Goal: Task Accomplishment & Management: Manage account settings

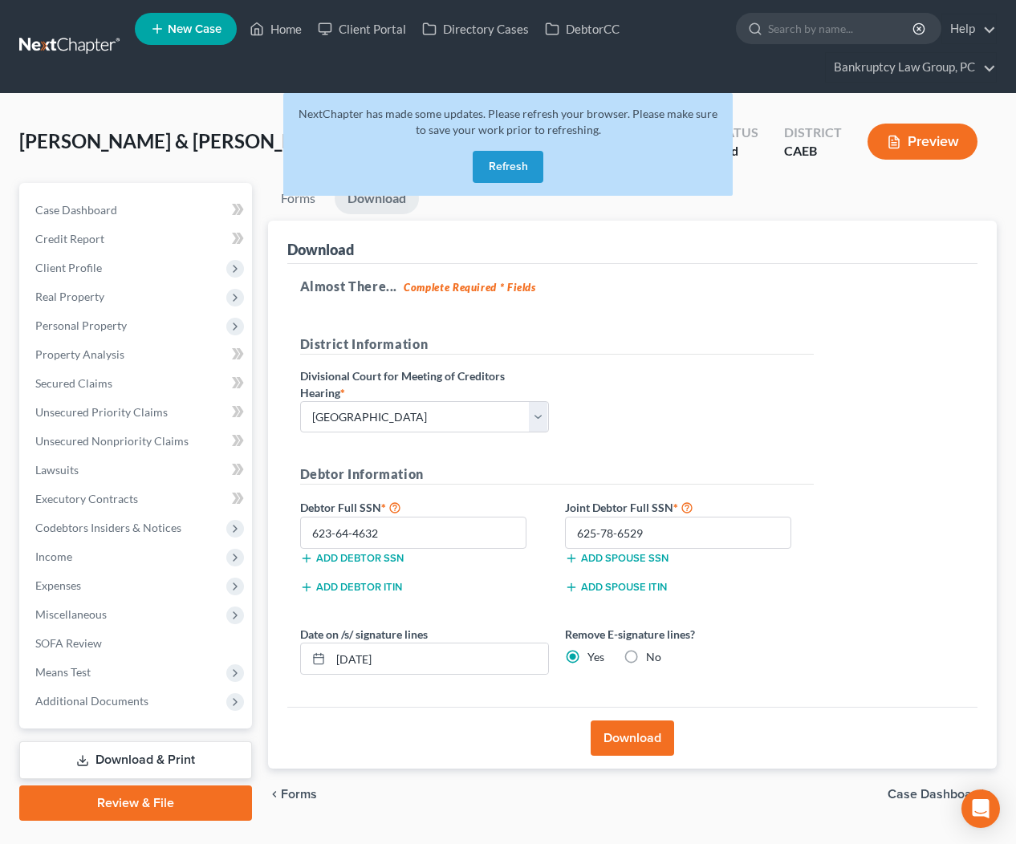
select select "2"
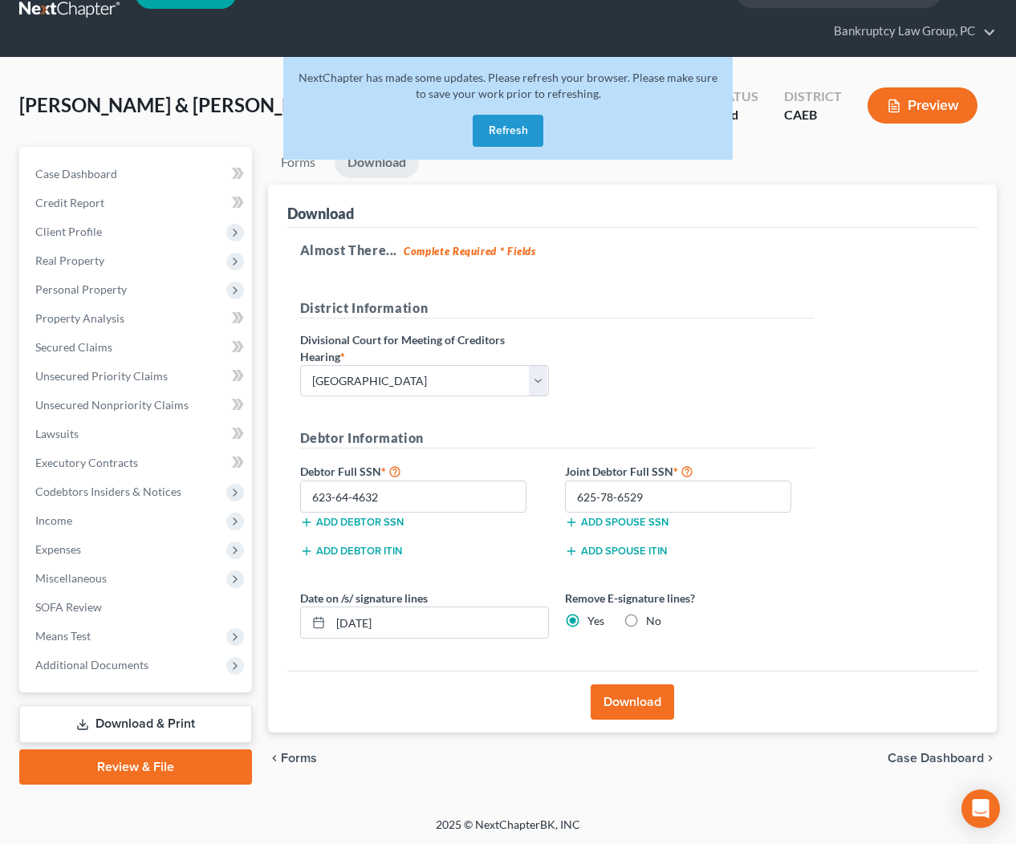
click at [513, 132] on button "Refresh" at bounding box center [508, 131] width 71 height 32
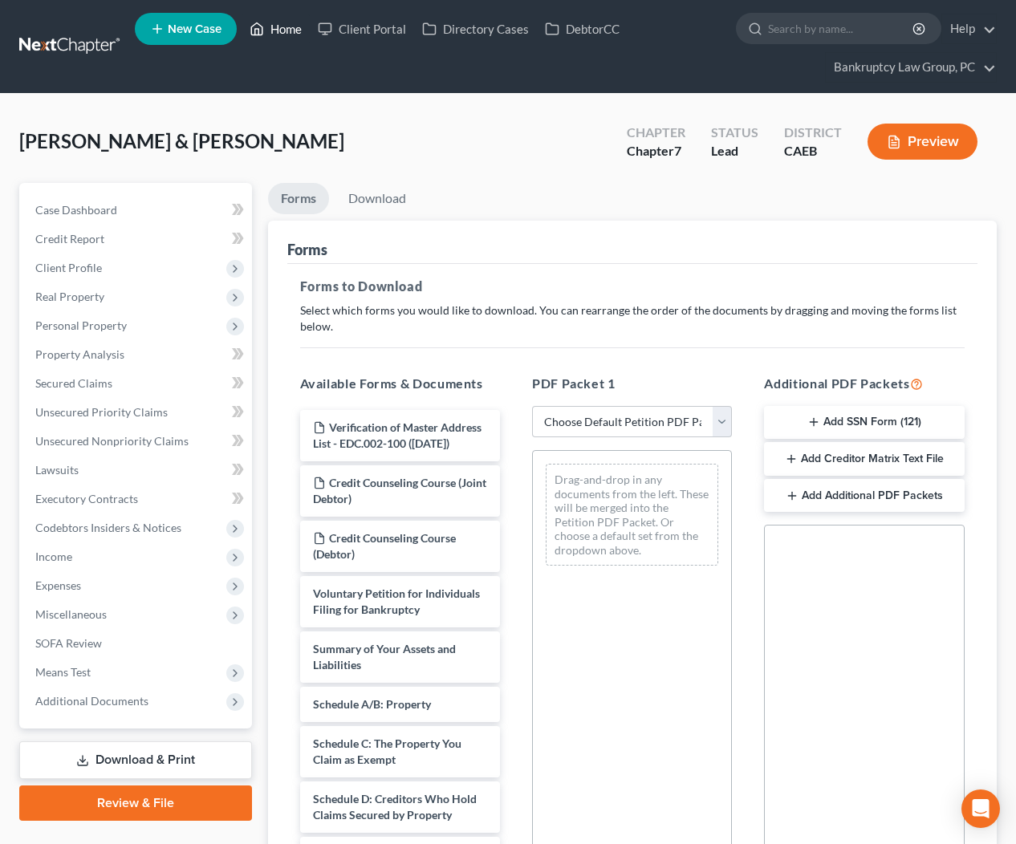
click at [286, 20] on link "Home" at bounding box center [276, 28] width 68 height 29
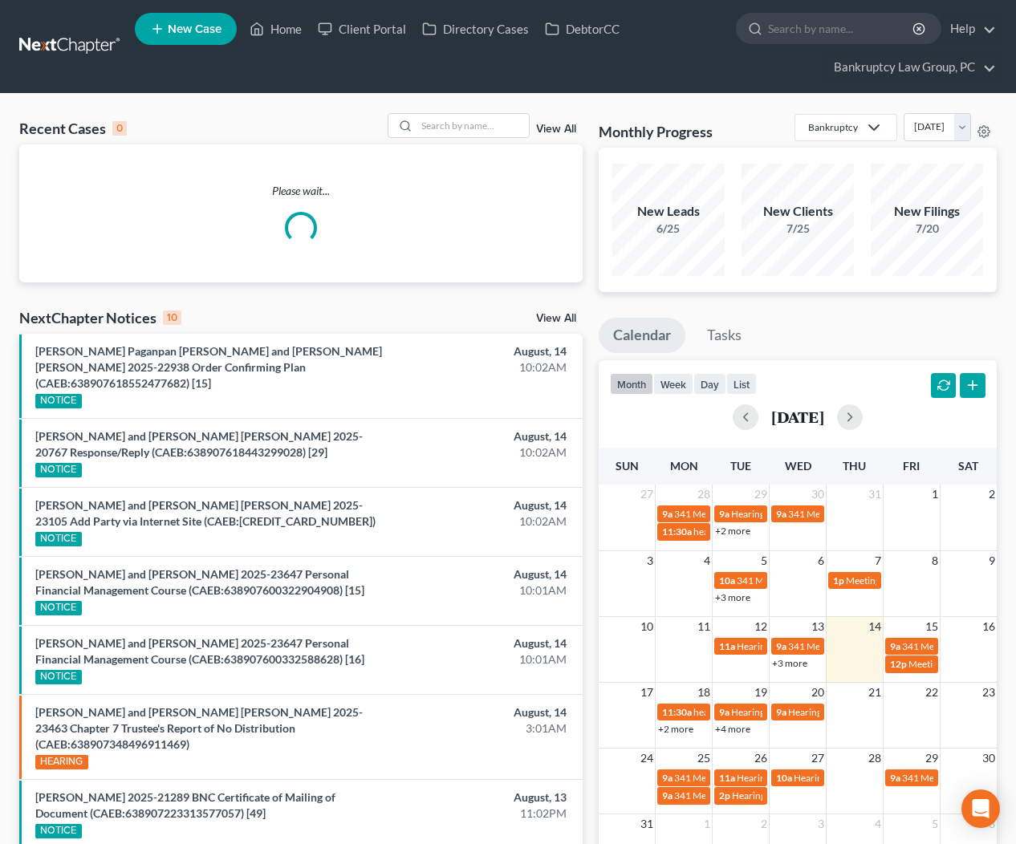
click at [557, 318] on div "Recent Cases 0 View All Please wait... NextChapter Notices 10 View All [PERSON_…" at bounding box center [300, 613] width 579 height 1000
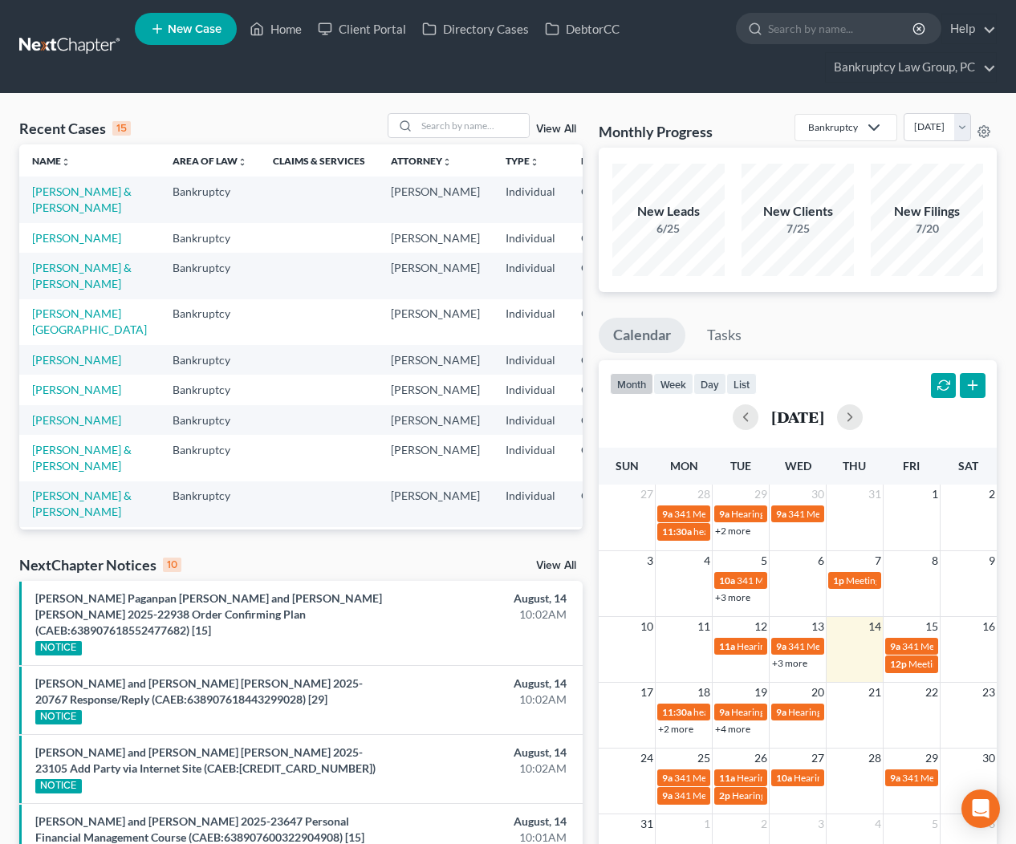
click at [560, 566] on link "View All" at bounding box center [556, 565] width 40 height 11
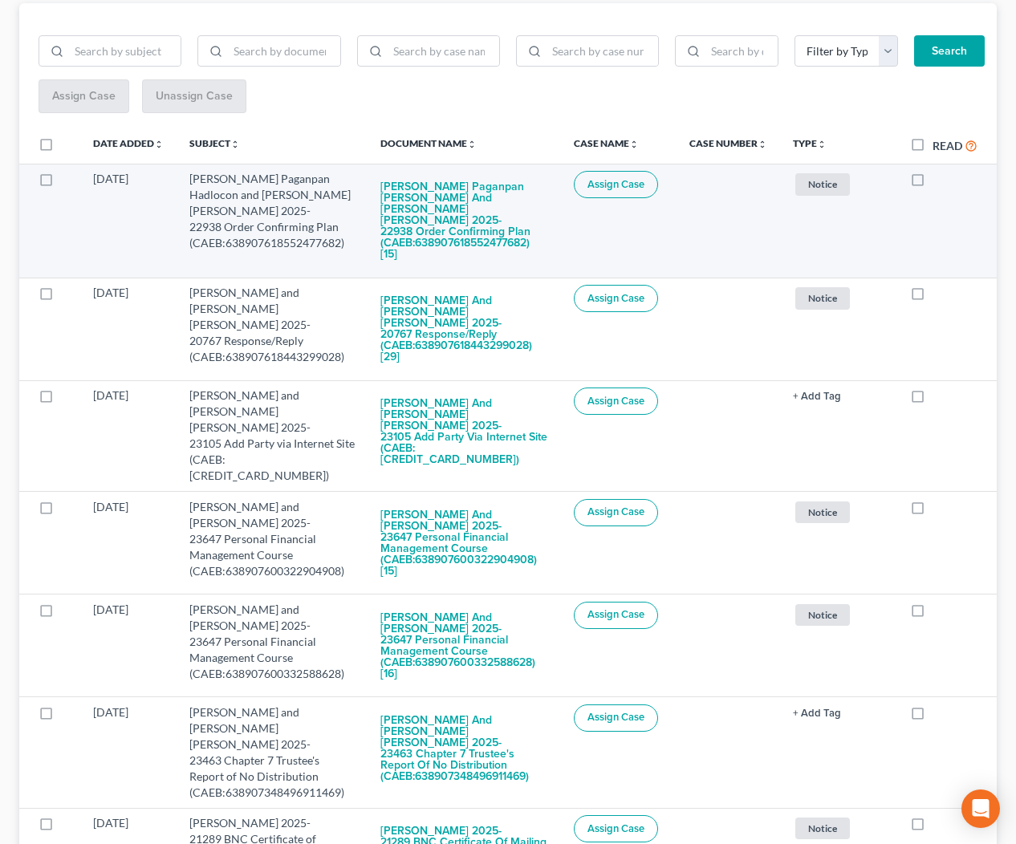
scroll to position [241, 0]
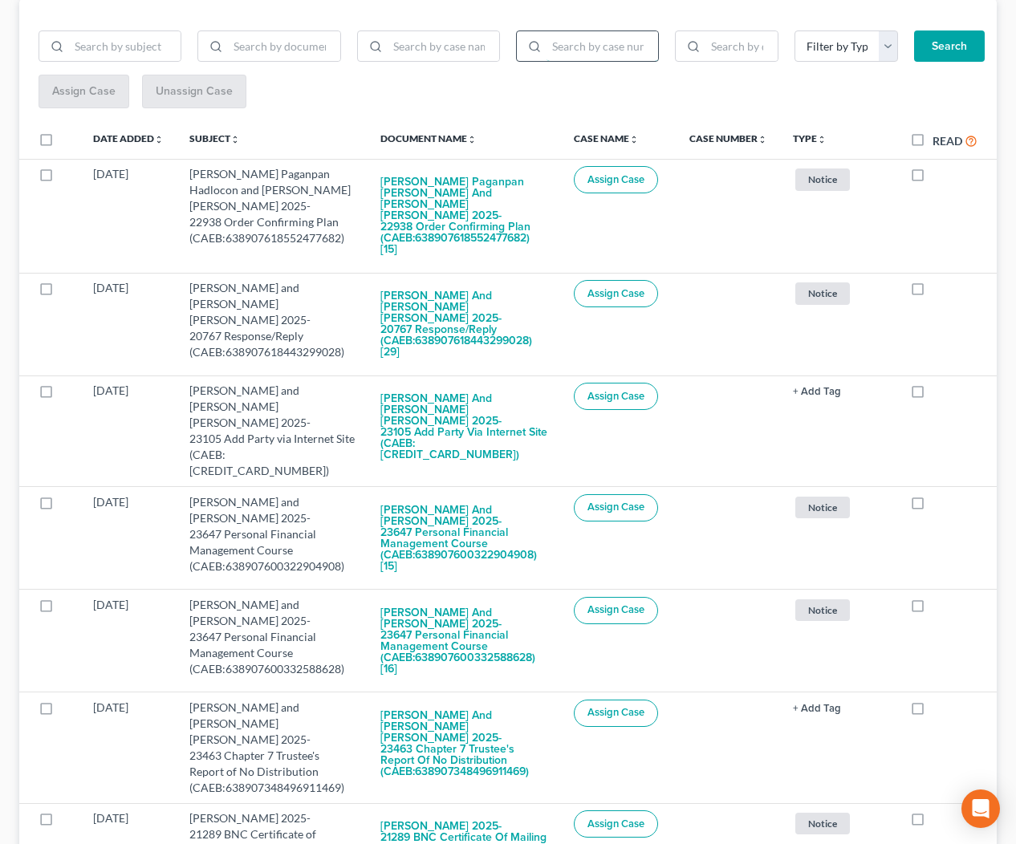
click at [630, 46] on input "search" at bounding box center [602, 46] width 112 height 30
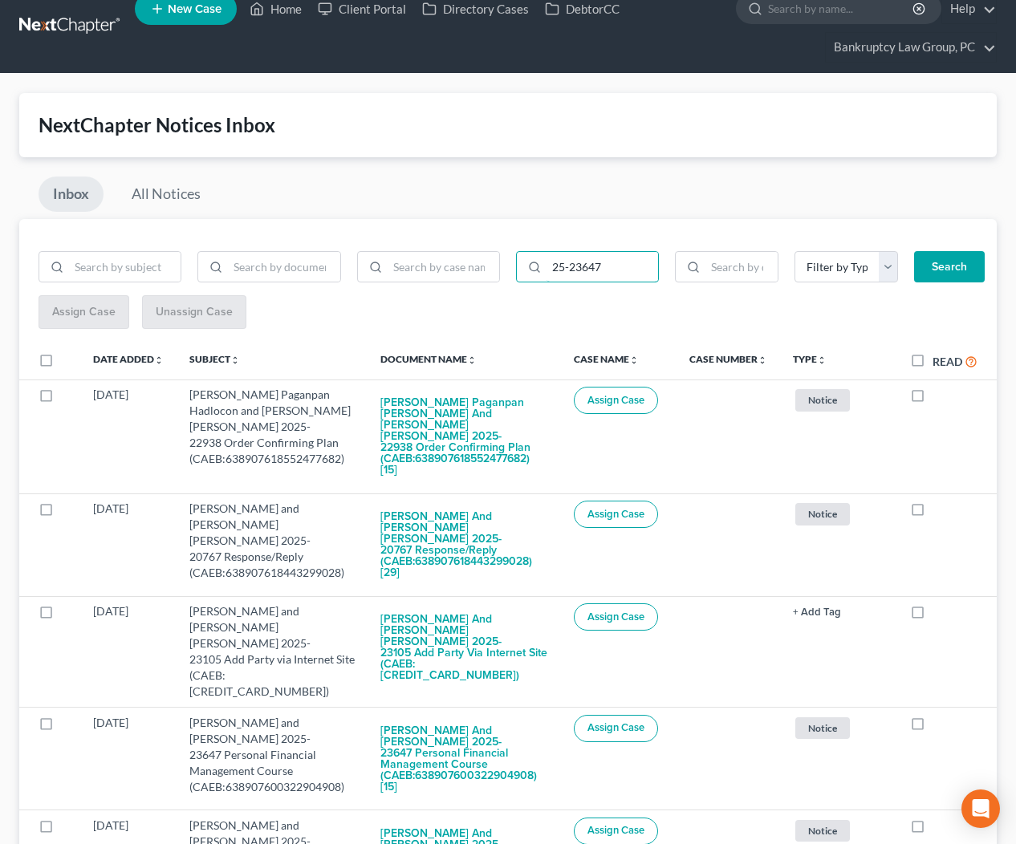
scroll to position [7, 0]
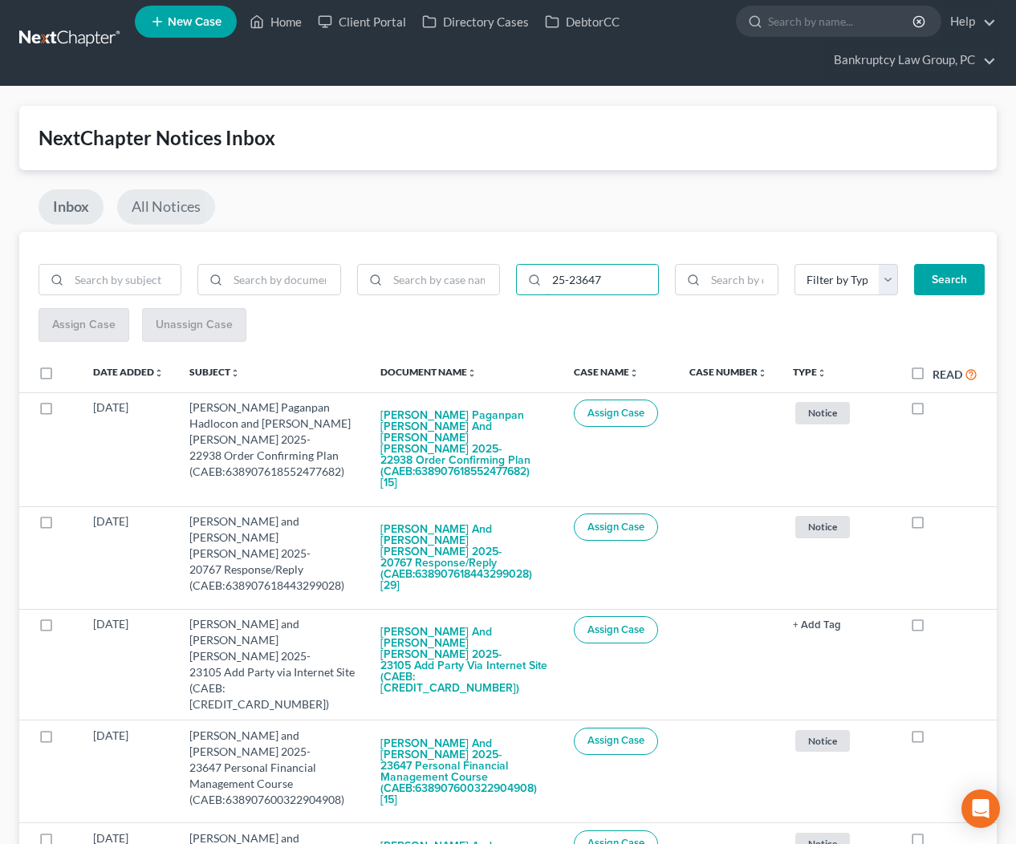
type input "25-23647"
click at [154, 205] on link "All Notices" at bounding box center [166, 206] width 98 height 35
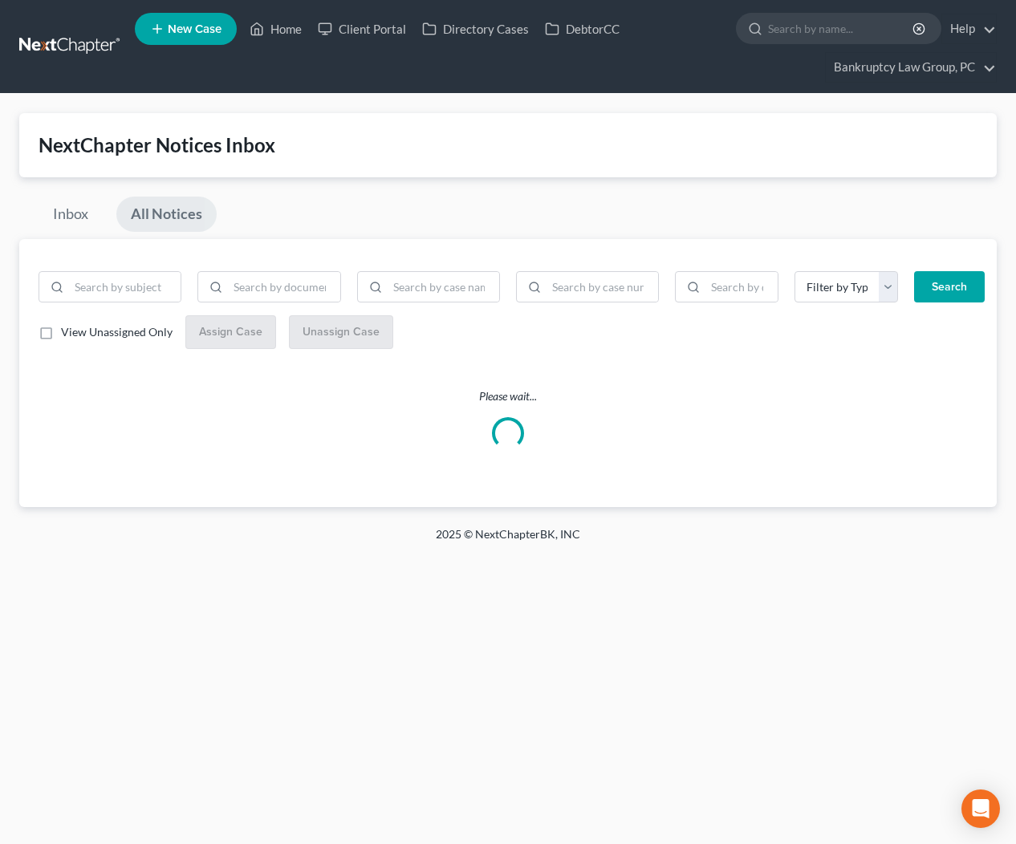
scroll to position [0, 0]
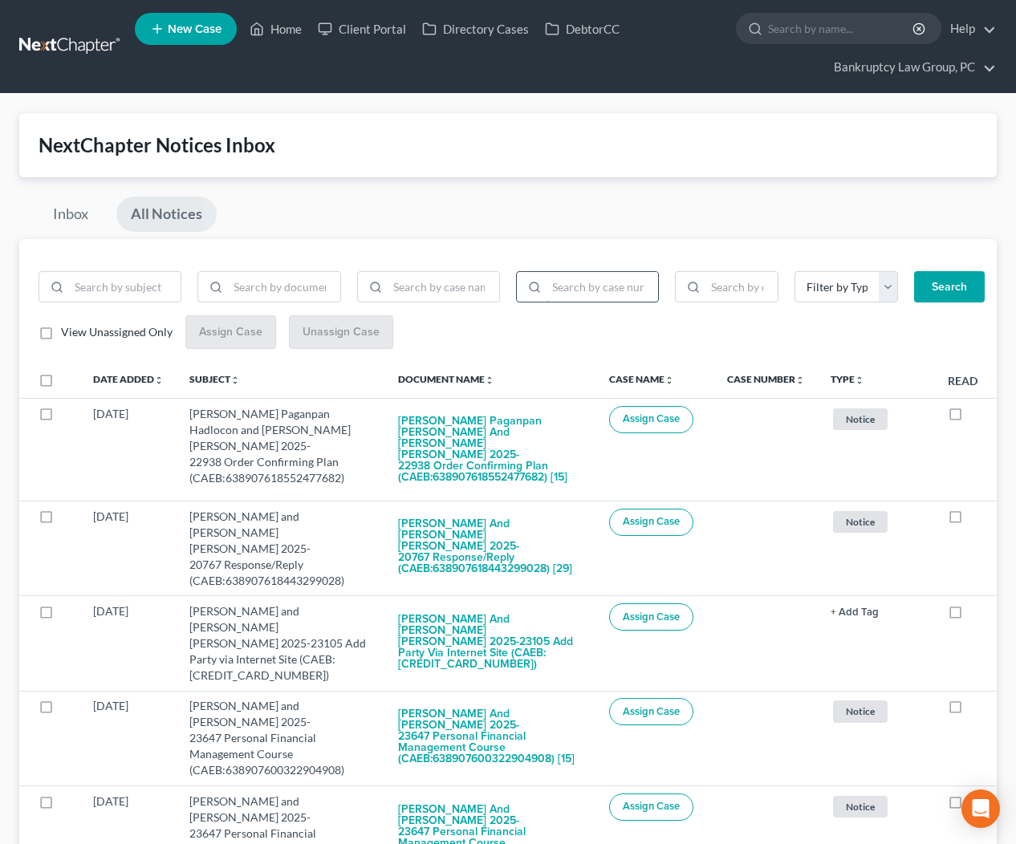
click at [591, 283] on input "search" at bounding box center [602, 287] width 112 height 30
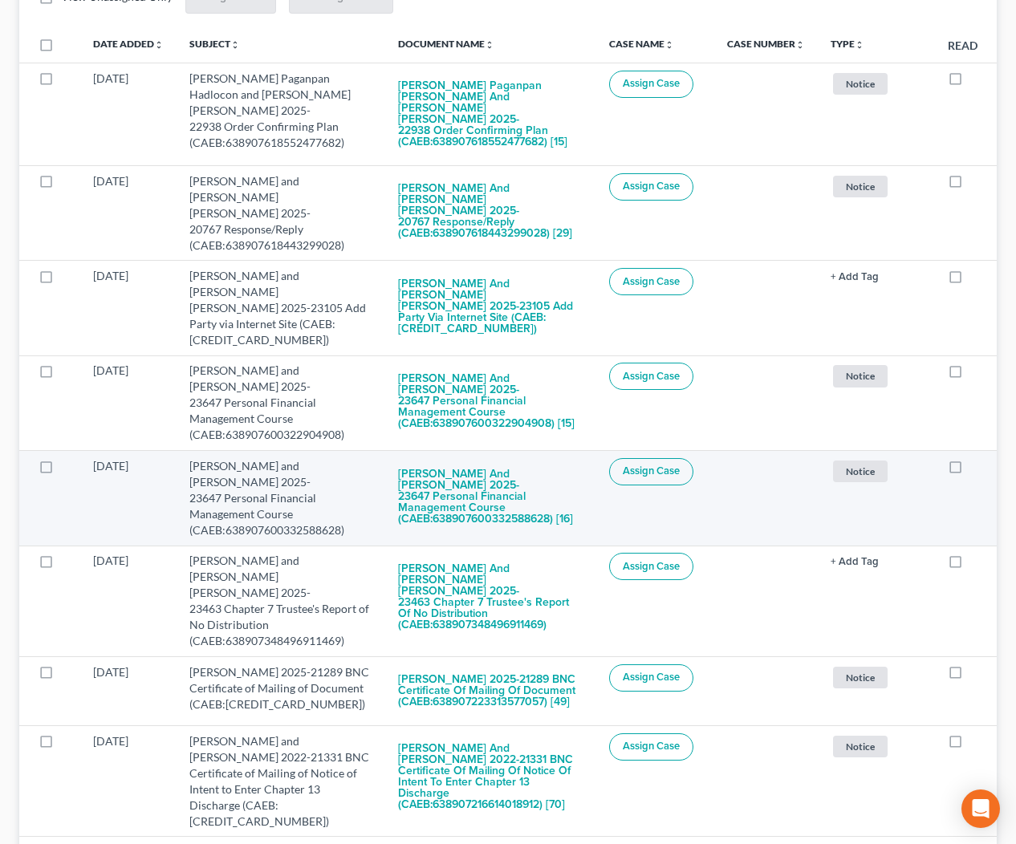
scroll to position [280, 0]
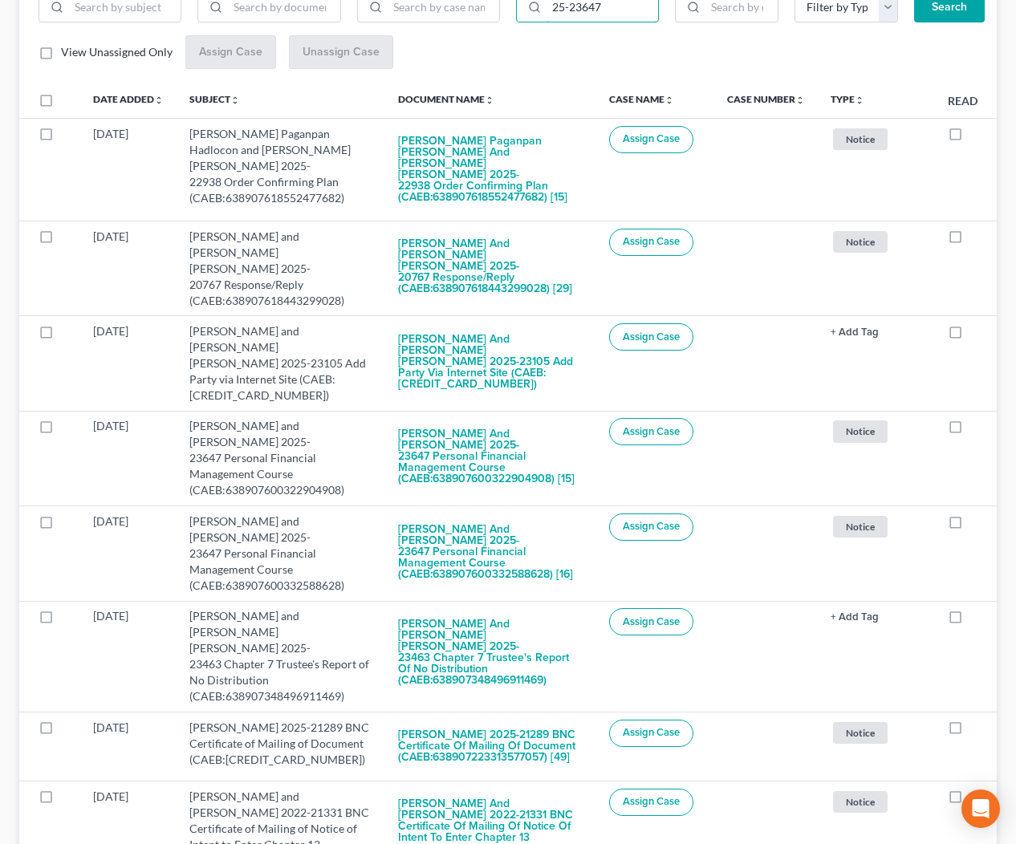
type input "25-23647"
click at [950, 18] on button "Search" at bounding box center [949, 7] width 71 height 32
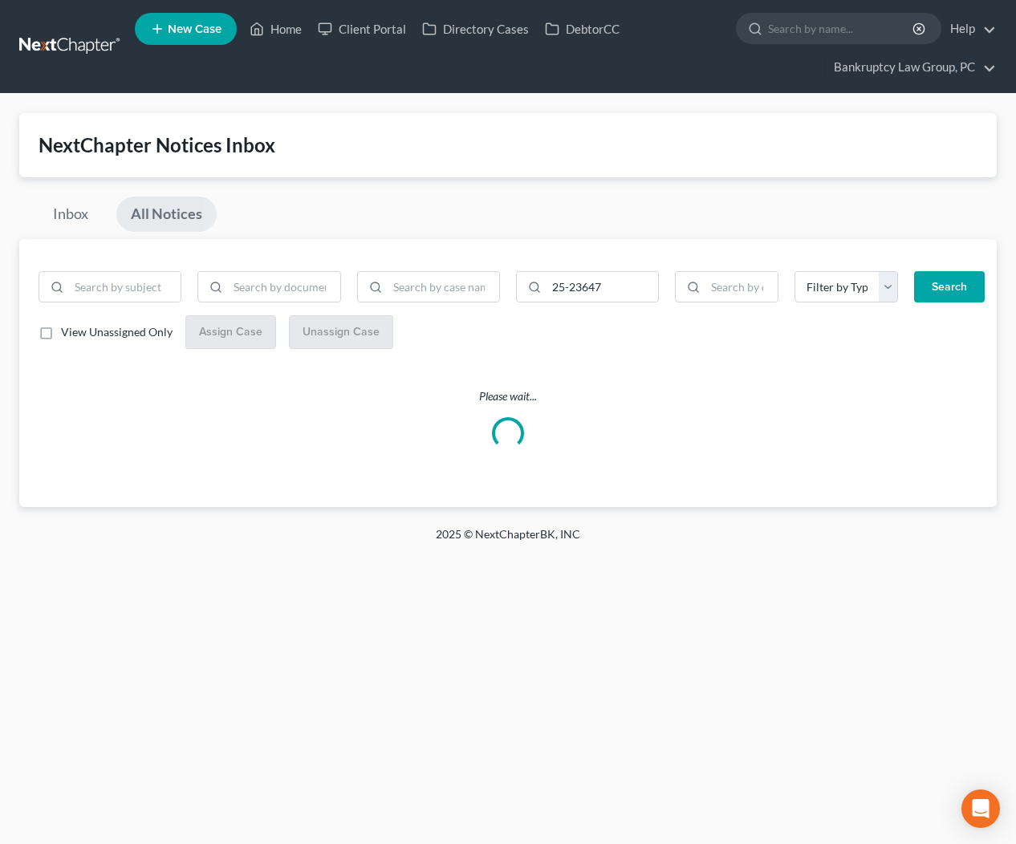
scroll to position [0, 0]
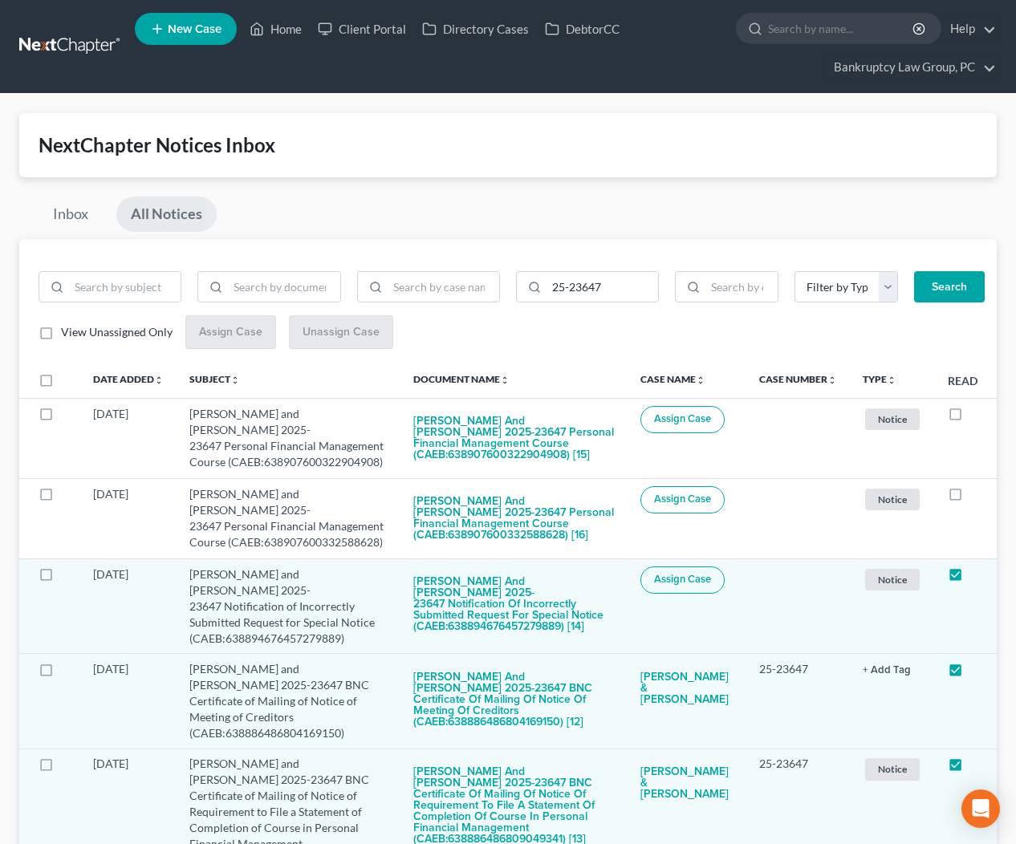
drag, startPoint x: 42, startPoint y: 379, endPoint x: 214, endPoint y: 408, distance: 174.9
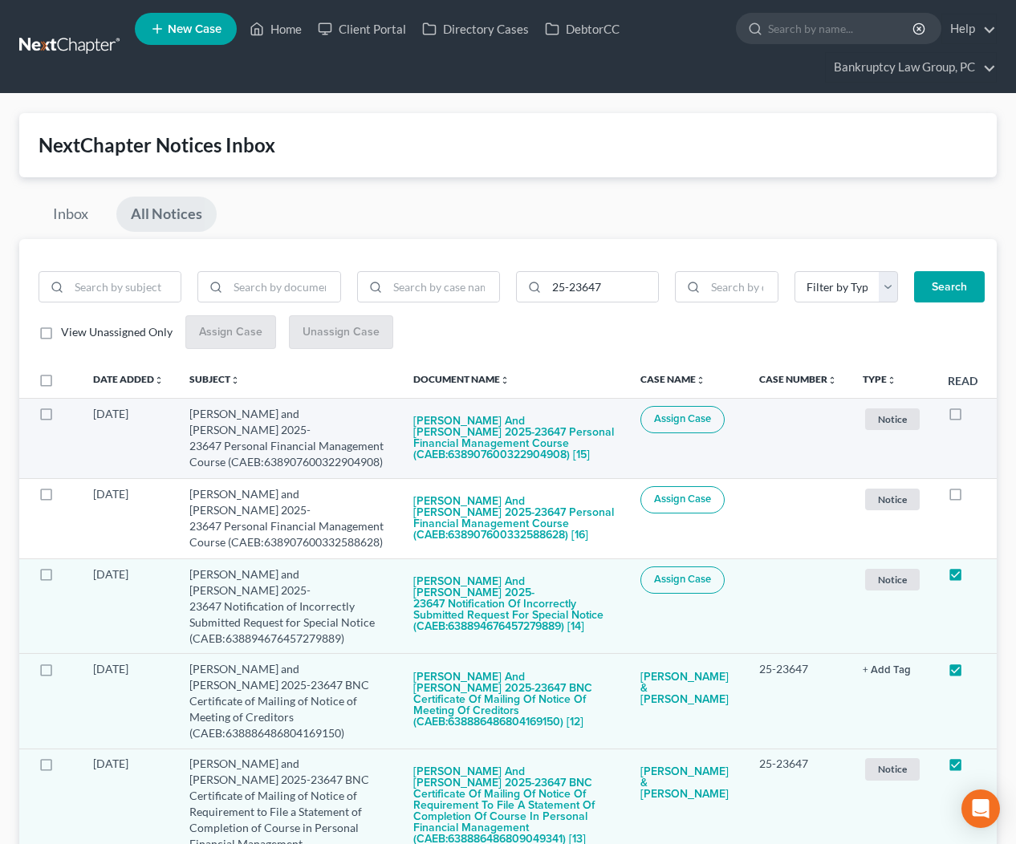
click at [61, 384] on label at bounding box center [61, 384] width 0 height 0
click at [67, 379] on input "checkbox" at bounding box center [72, 377] width 10 height 10
checkbox input "true"
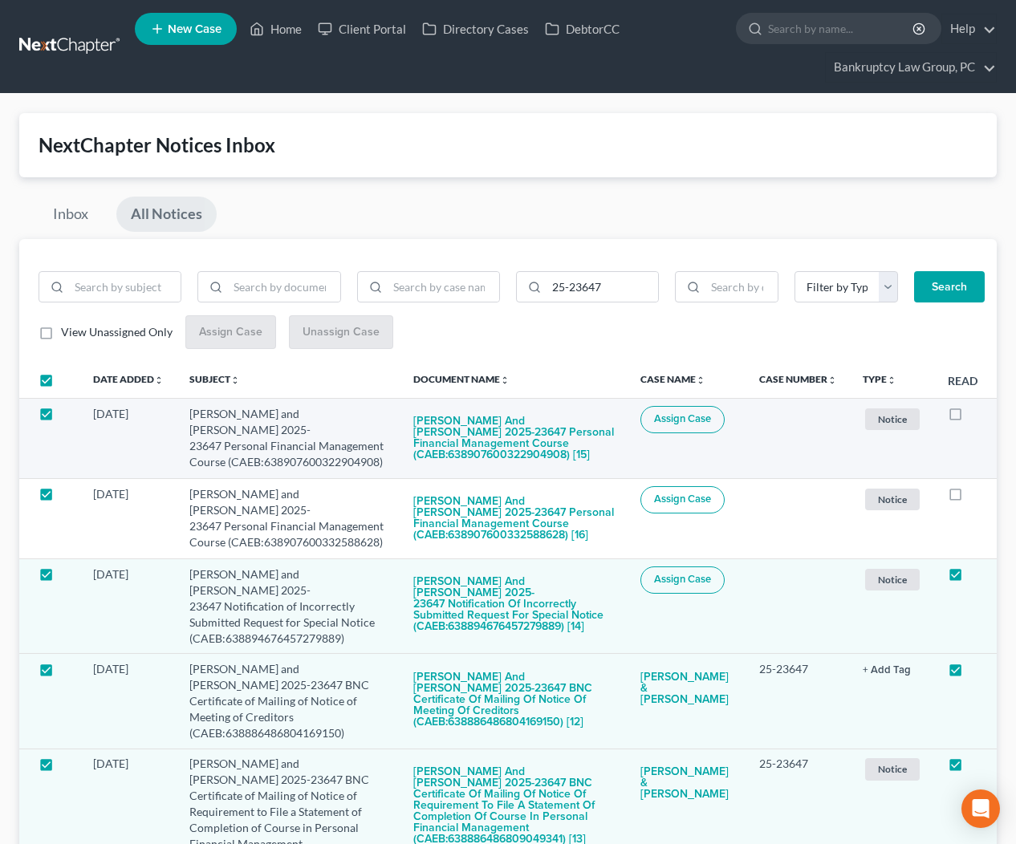
checkbox input "true"
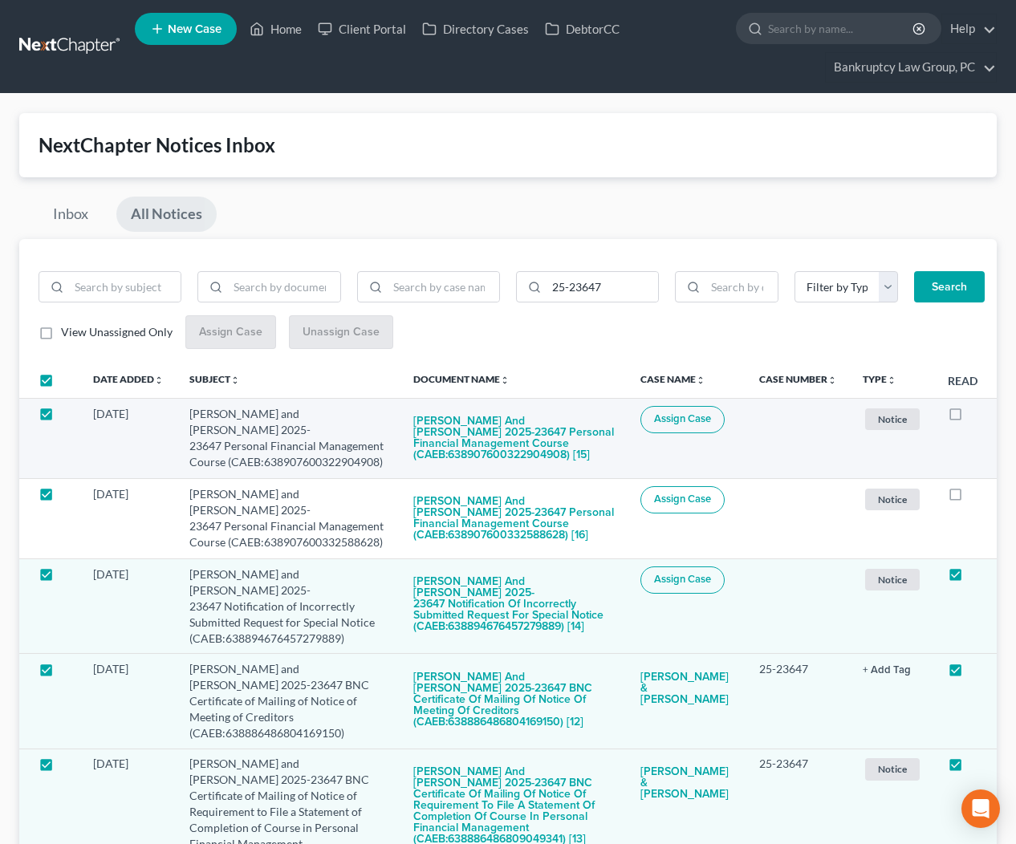
checkbox input "true"
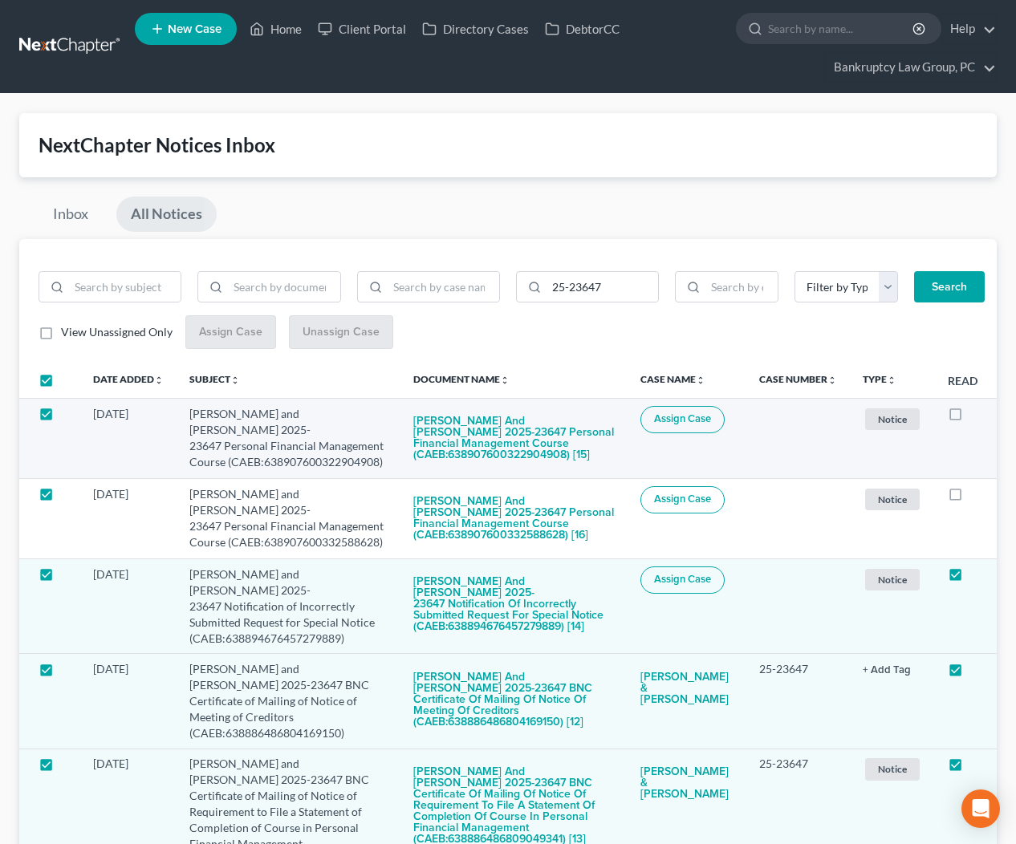
checkbox input "true"
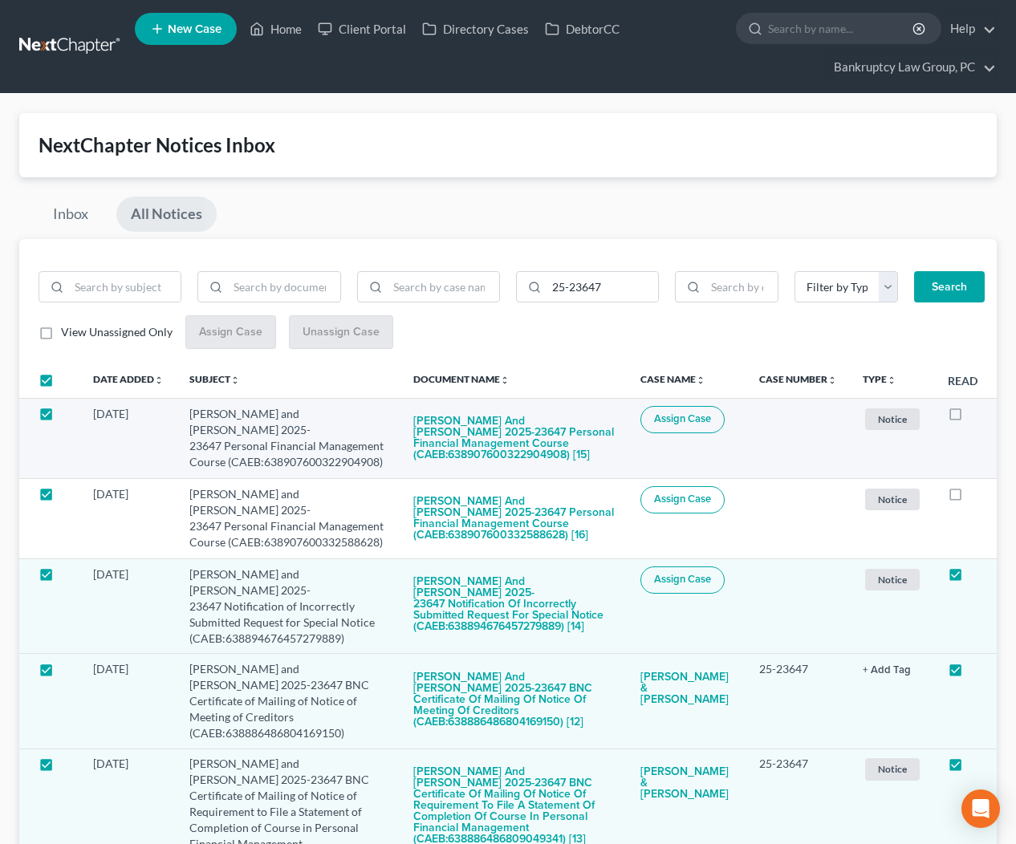
checkbox input "true"
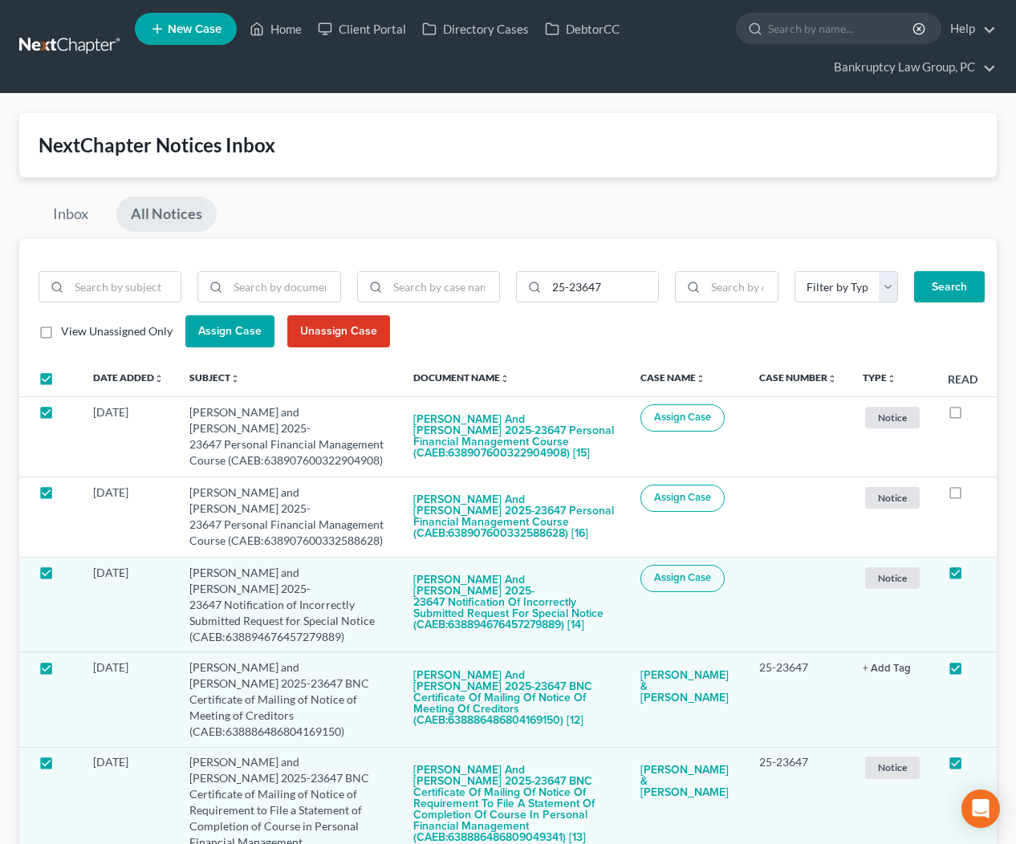
click at [237, 331] on span "Assign Case" at bounding box center [229, 331] width 63 height 14
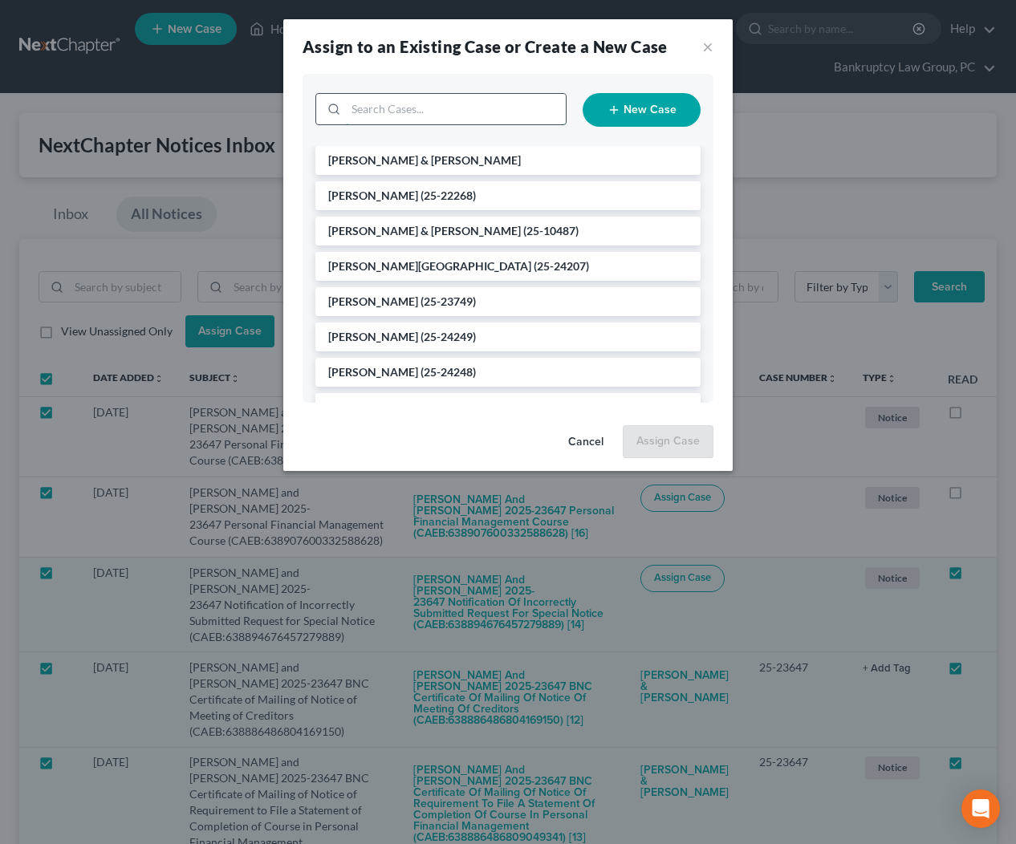
click at [447, 105] on input "search" at bounding box center [456, 109] width 220 height 30
type input "23647"
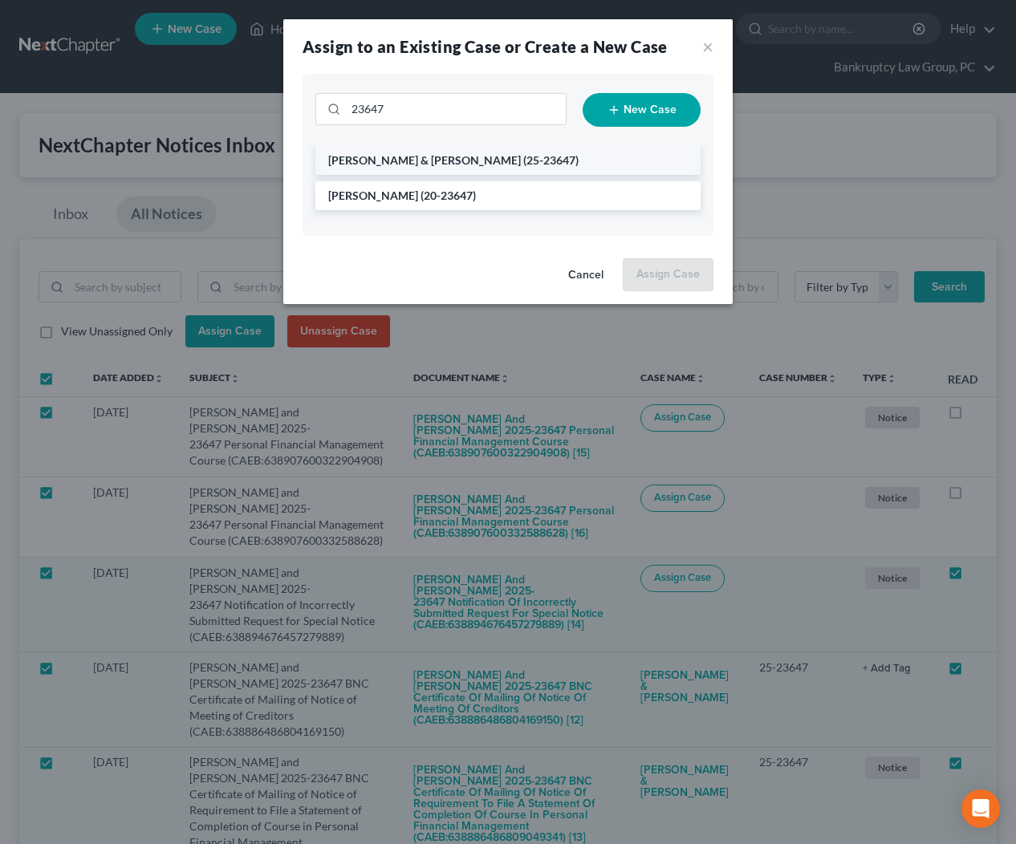
click at [396, 162] on span "[PERSON_NAME] & [PERSON_NAME]" at bounding box center [424, 160] width 193 height 14
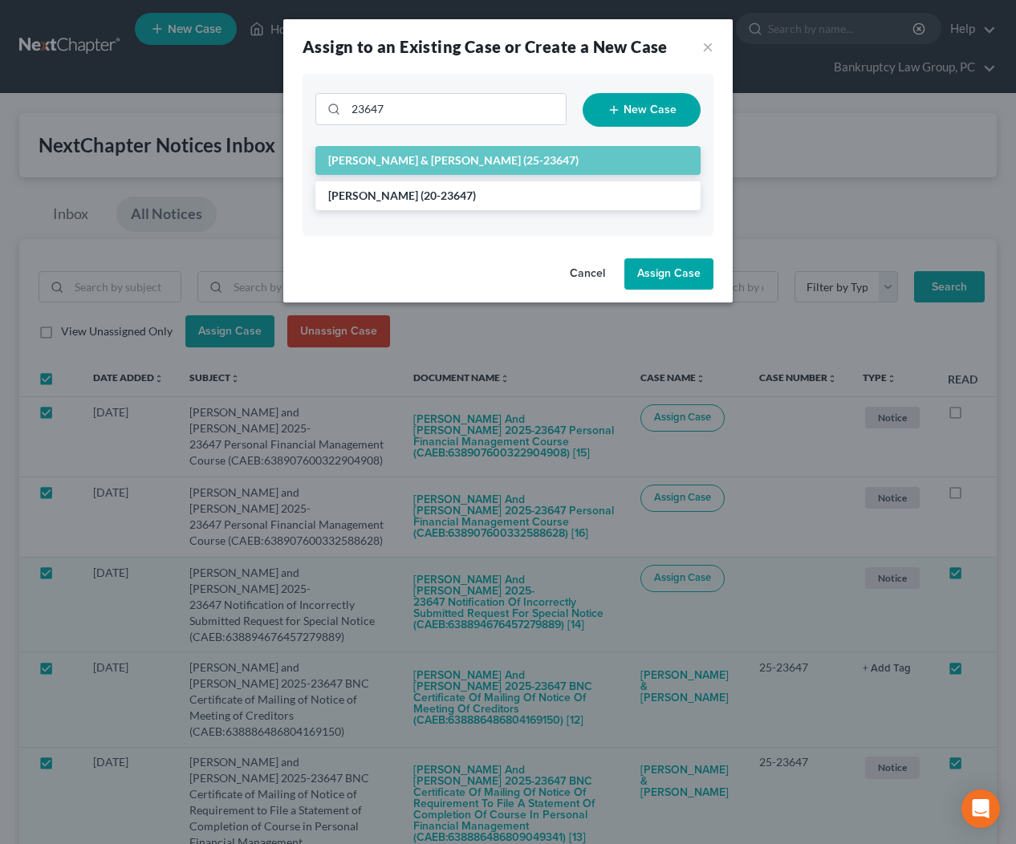
click at [676, 282] on button "Assign Case" at bounding box center [668, 274] width 89 height 32
checkbox input "false"
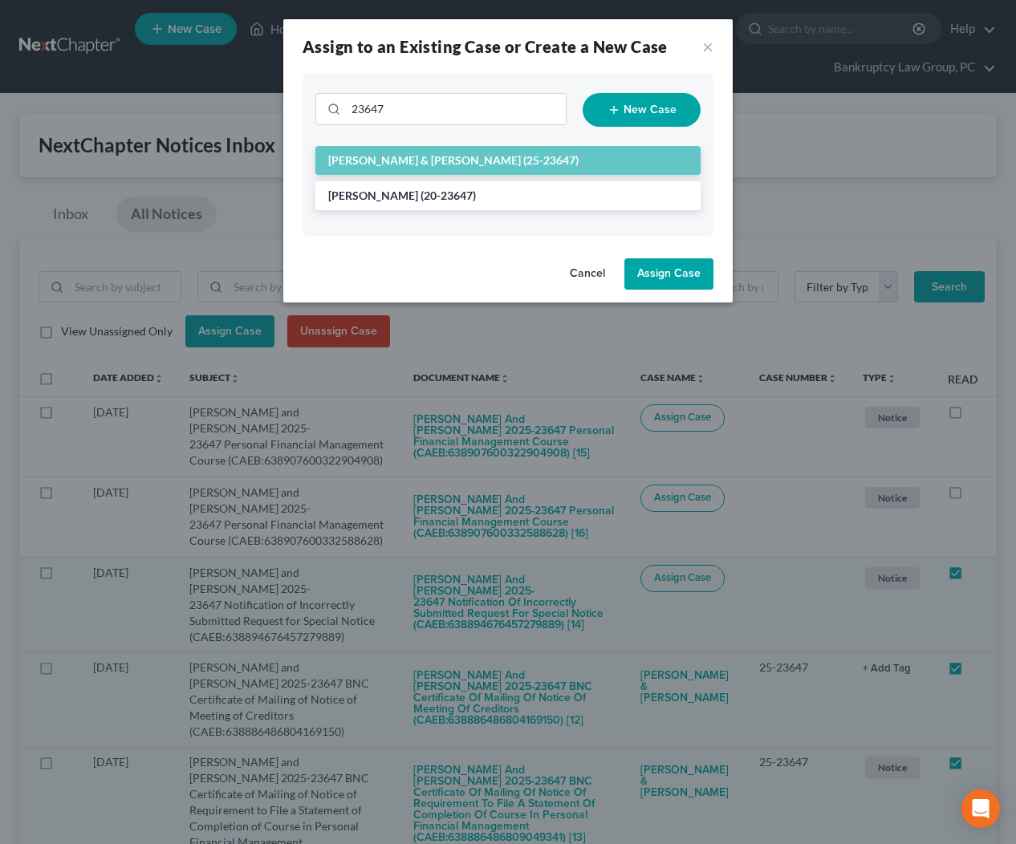
checkbox input "false"
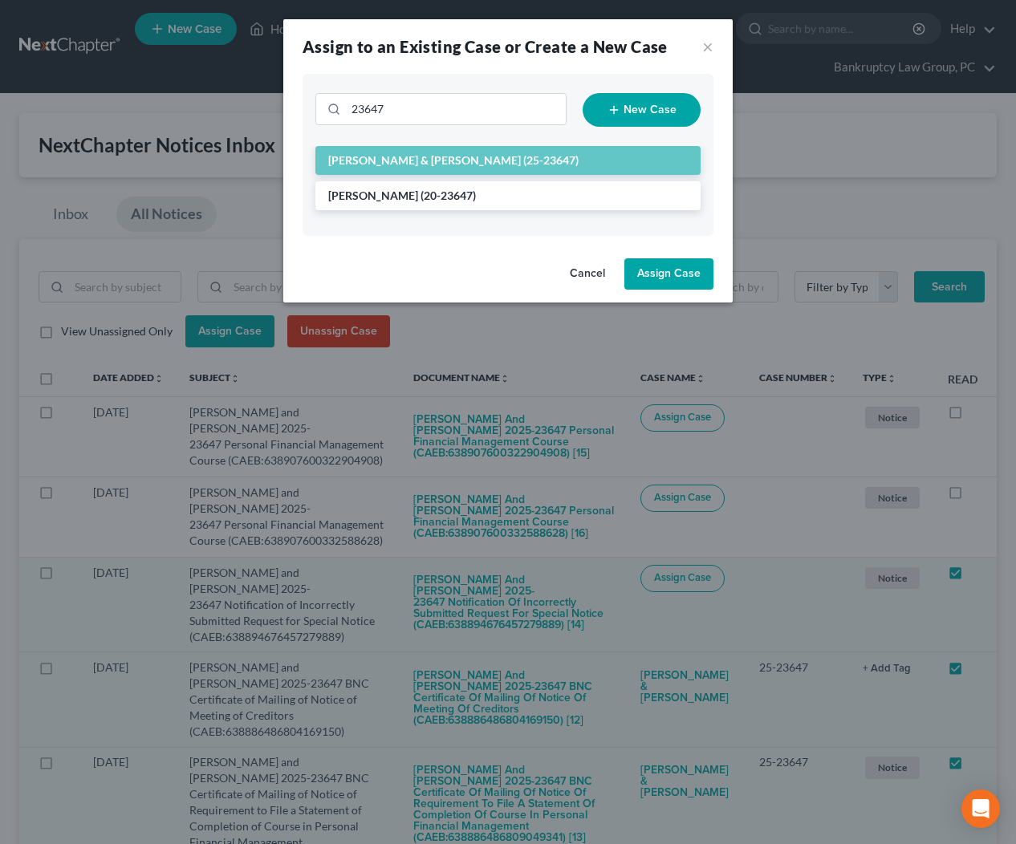
checkbox input "false"
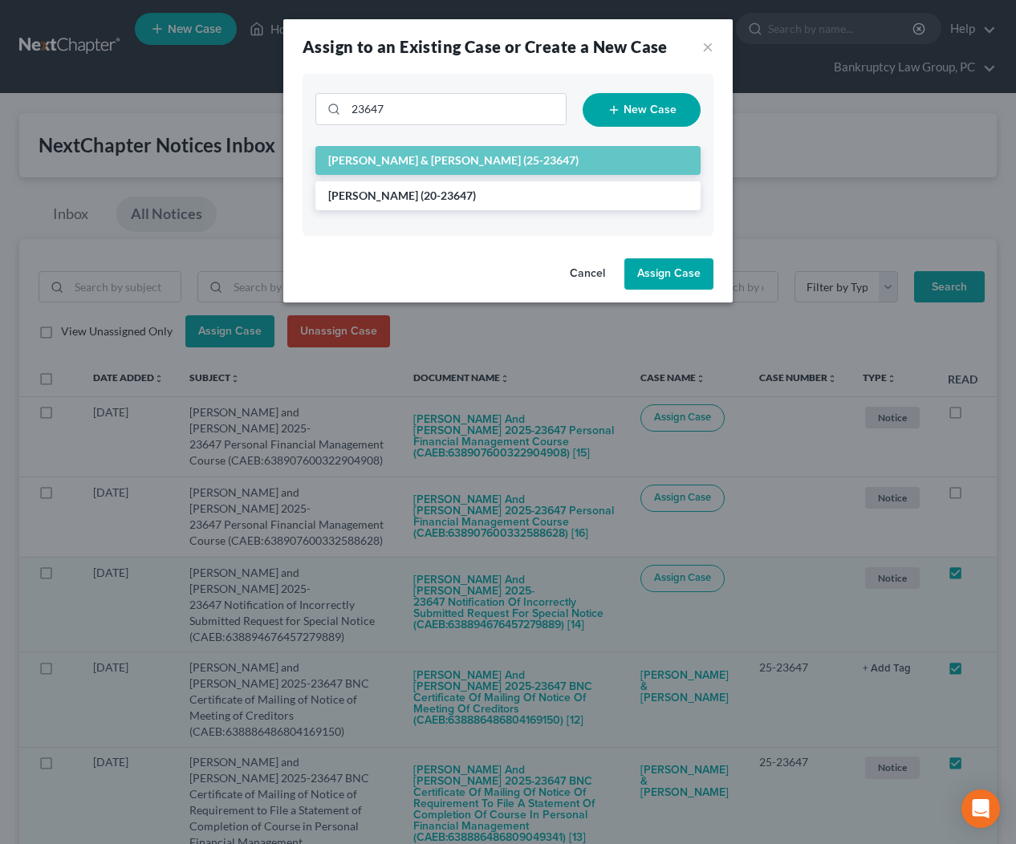
checkbox input "false"
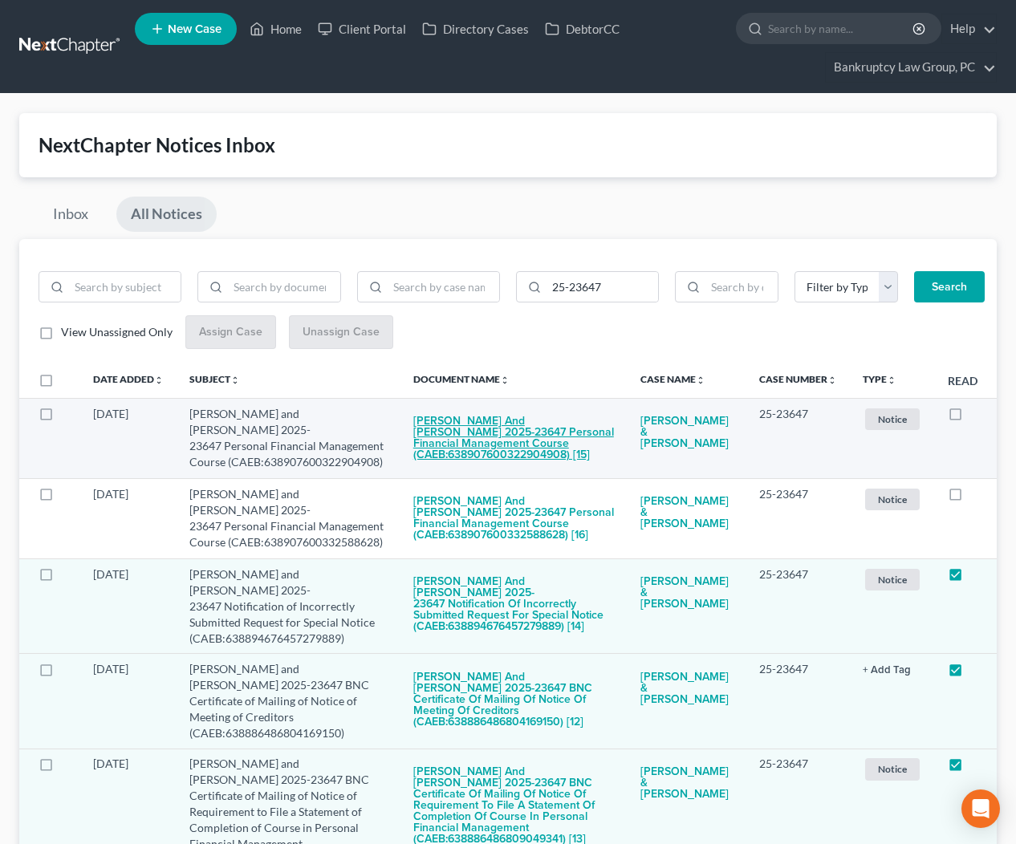
click at [526, 431] on button "[PERSON_NAME] and [PERSON_NAME] 2025-23647 Personal Financial Management Course…" at bounding box center [513, 439] width 201 height 66
checkbox input "true"
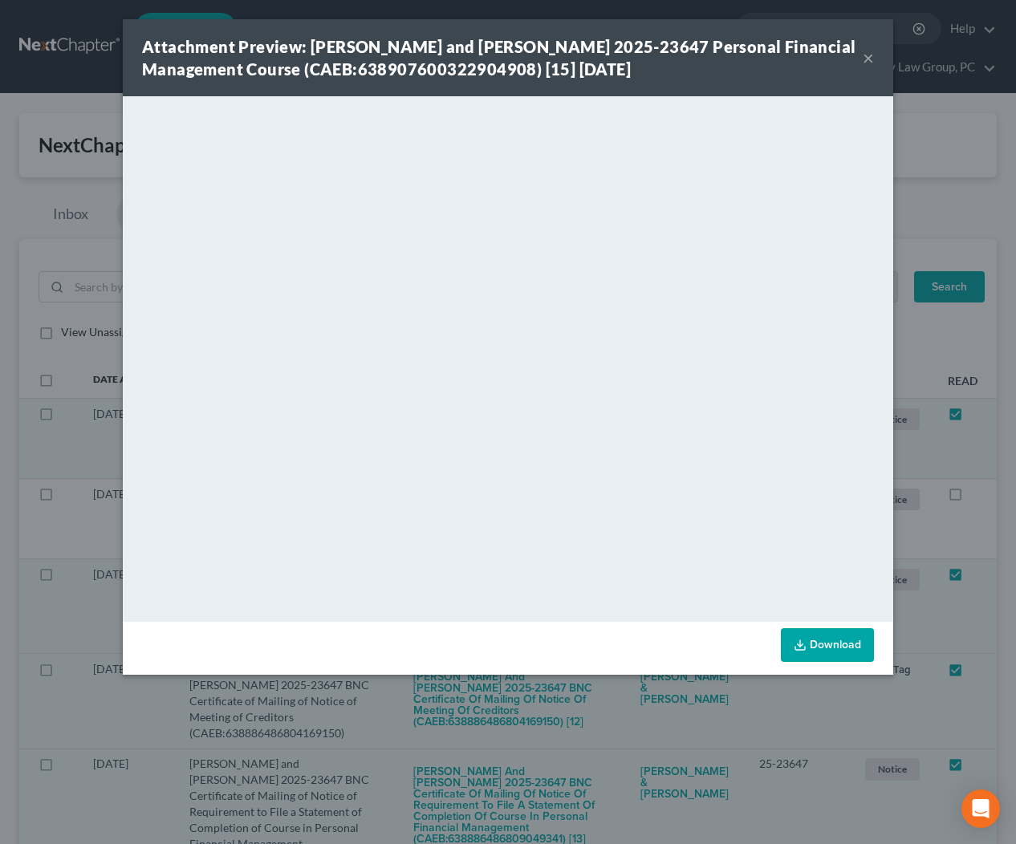
click at [867, 58] on button "×" at bounding box center [868, 57] width 11 height 19
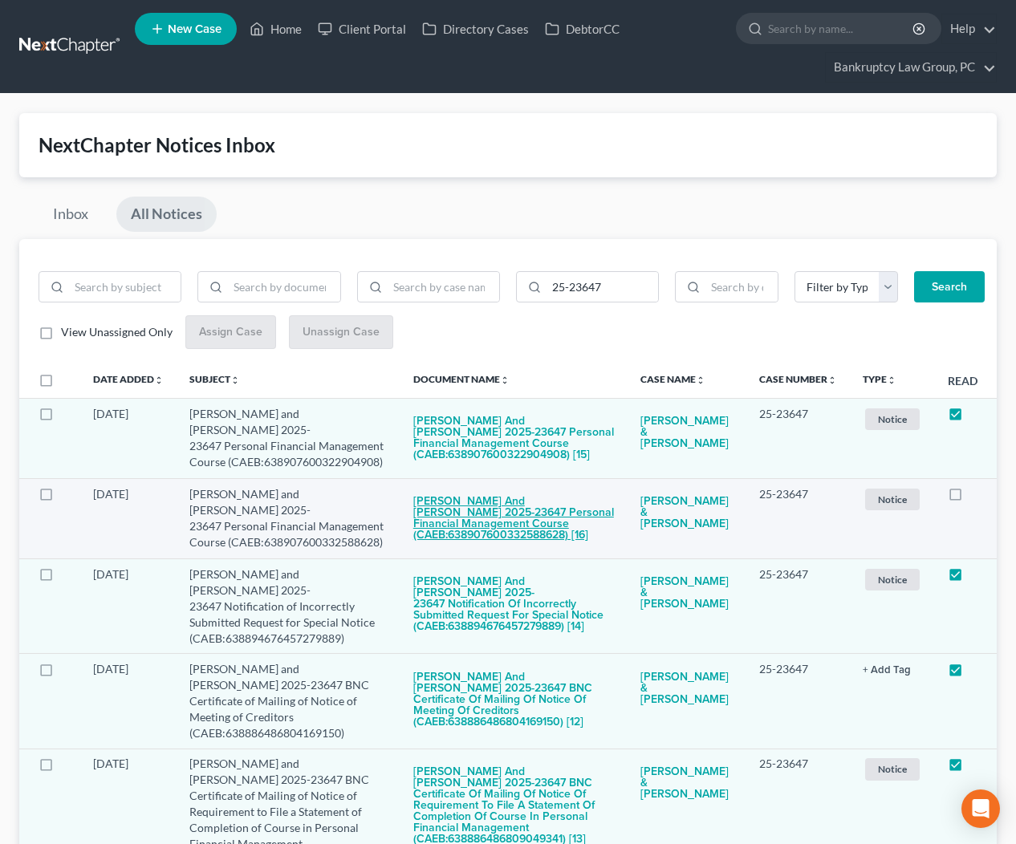
click at [512, 513] on button "[PERSON_NAME] and [PERSON_NAME] 2025-23647 Personal Financial Management Course…" at bounding box center [513, 519] width 201 height 66
checkbox input "true"
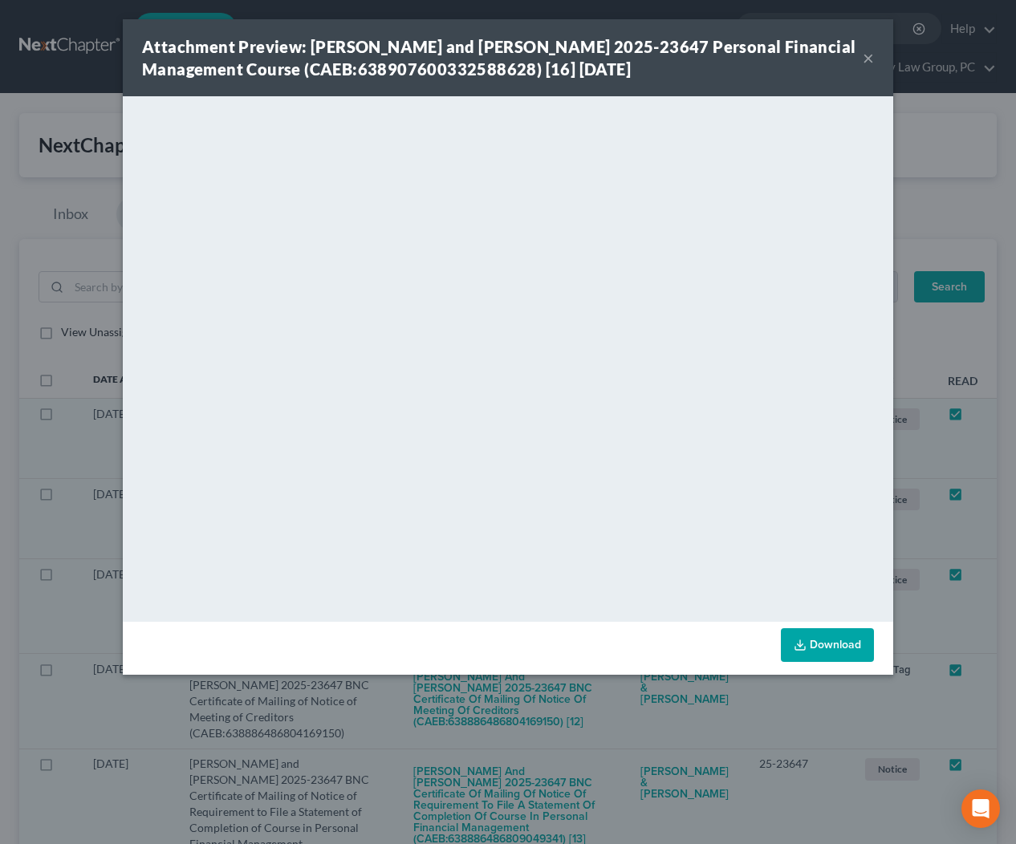
click at [870, 58] on button "×" at bounding box center [868, 57] width 11 height 19
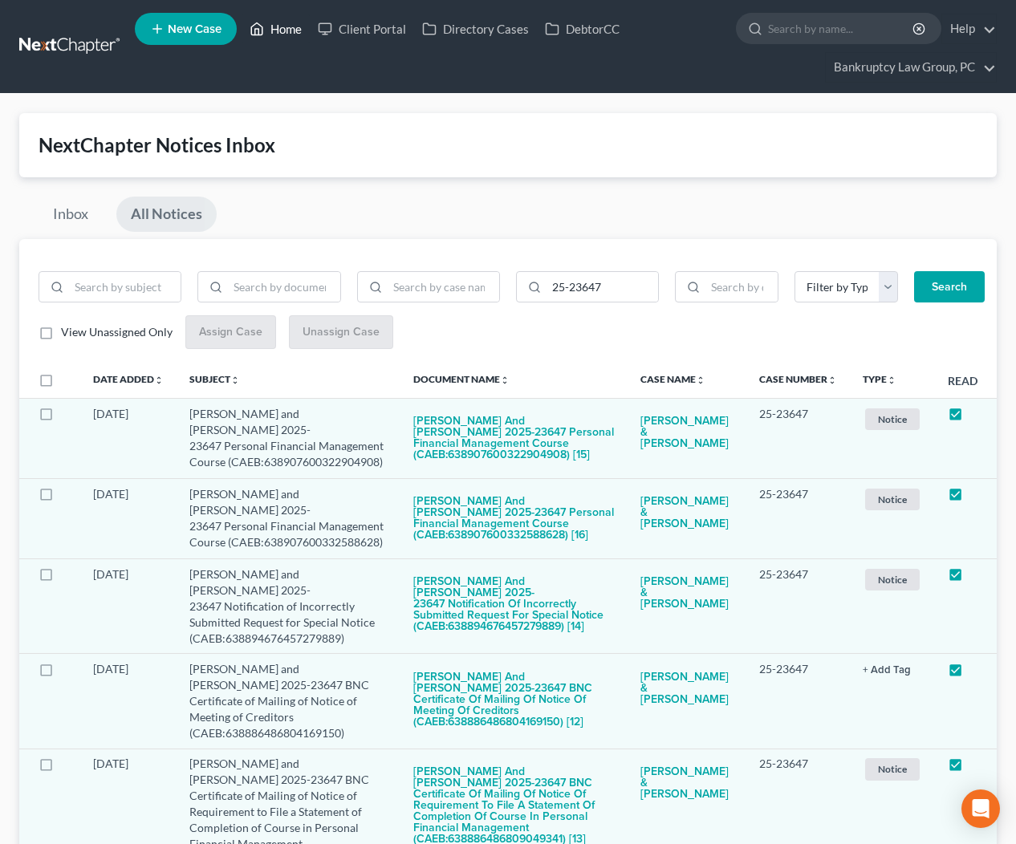
click at [290, 29] on link "Home" at bounding box center [276, 28] width 68 height 29
